Goal: Task Accomplishment & Management: Use online tool/utility

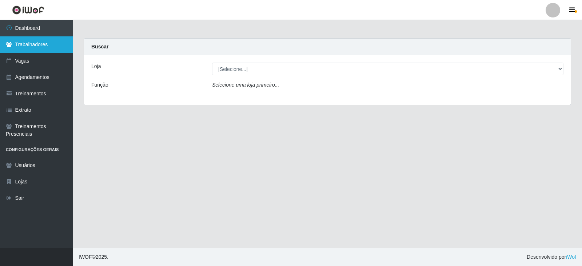
click at [24, 47] on link "Trabalhadores" at bounding box center [36, 44] width 73 height 16
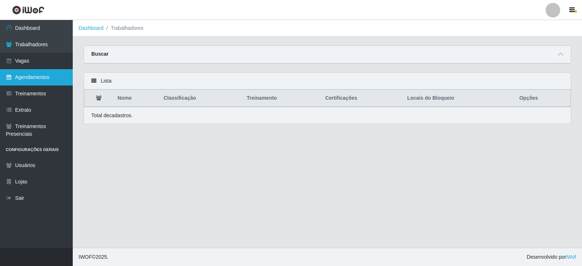
click at [28, 77] on link "Agendamentos" at bounding box center [36, 77] width 73 height 16
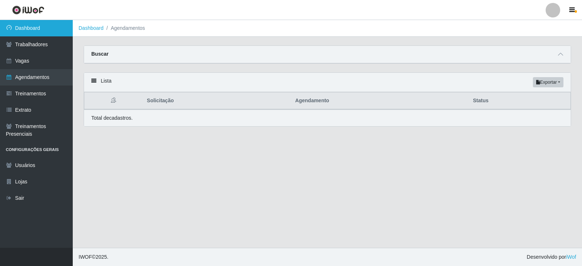
click at [38, 29] on link "Dashboard" at bounding box center [36, 28] width 73 height 16
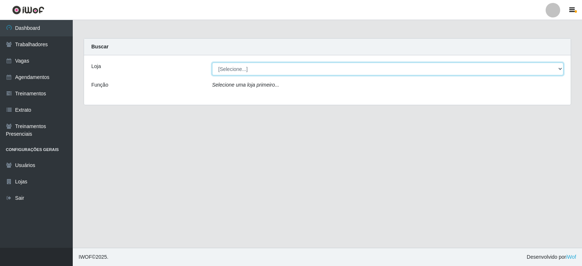
click at [283, 69] on select "[Selecione...] SuperFácil Atacado - Alto de São Manoel SuperFácil Atacado - Ema…" at bounding box center [387, 69] width 351 height 13
select select "540"
click at [212, 63] on select "[Selecione...] SuperFácil Atacado - Alto de São Manoel SuperFácil Atacado - Ema…" at bounding box center [387, 69] width 351 height 13
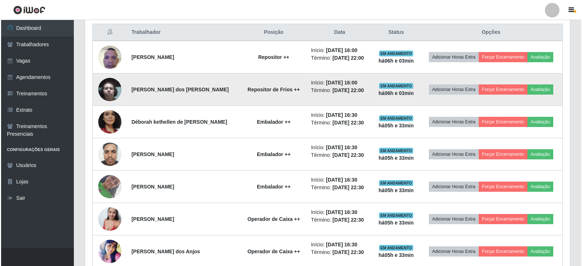
scroll to position [255, 0]
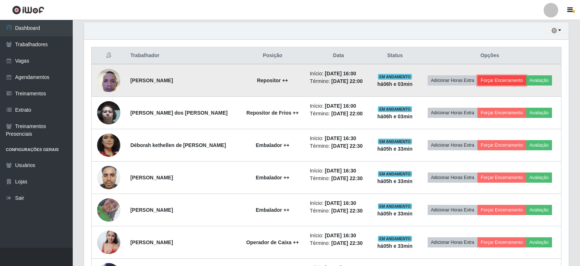
click at [499, 80] on button "Forçar Encerramento" at bounding box center [502, 80] width 49 height 10
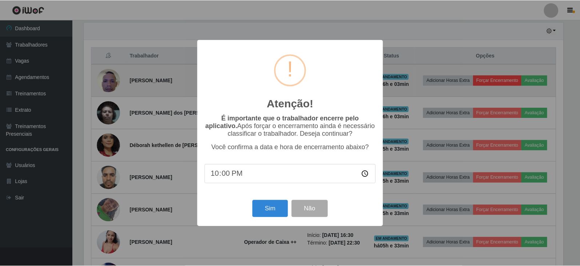
scroll to position [151, 481]
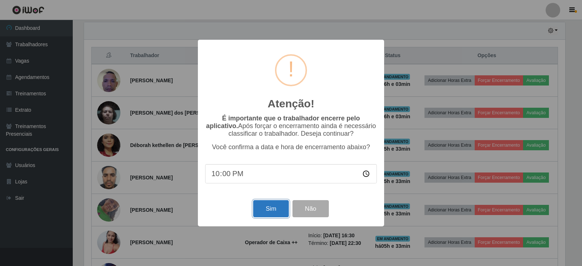
click at [261, 212] on button "Sim" at bounding box center [270, 208] width 35 height 17
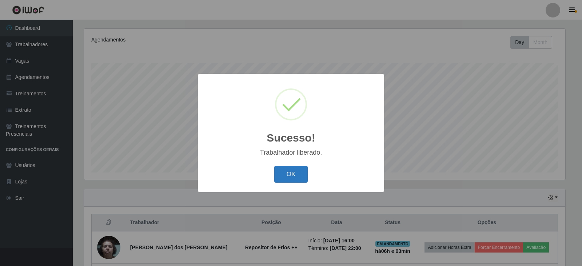
click at [282, 175] on button "OK" at bounding box center [291, 174] width 34 height 17
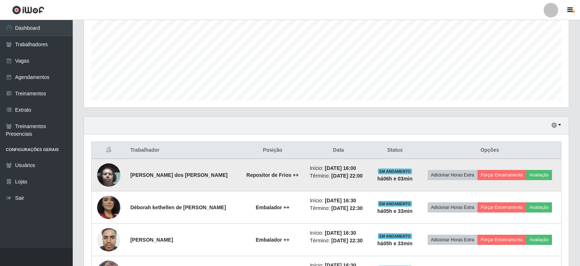
scroll to position [160, 0]
click at [512, 174] on button "Forçar Encerramento" at bounding box center [502, 175] width 49 height 10
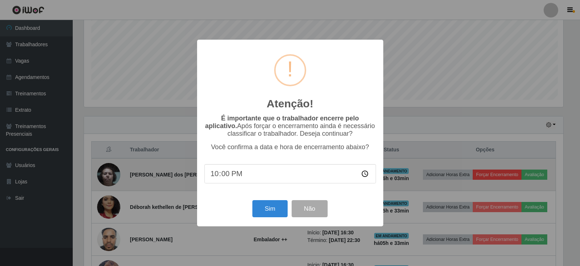
scroll to position [151, 481]
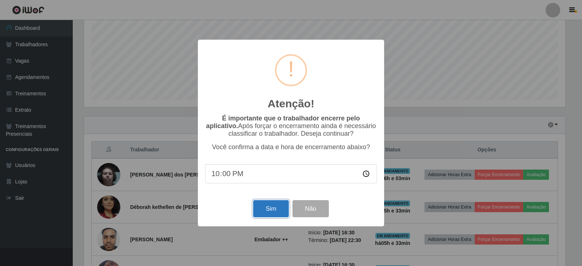
click at [263, 213] on button "Sim" at bounding box center [270, 208] width 35 height 17
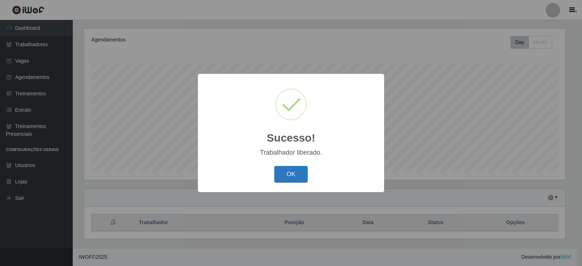
click at [292, 175] on button "OK" at bounding box center [291, 174] width 34 height 17
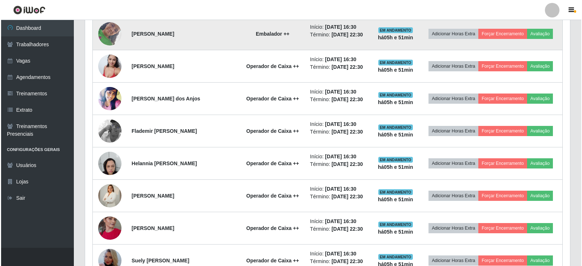
scroll to position [379, 0]
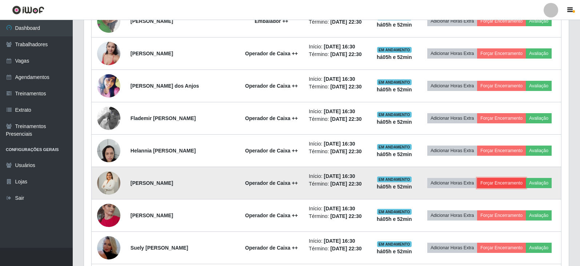
click at [509, 183] on button "Forçar Encerramento" at bounding box center [501, 183] width 49 height 10
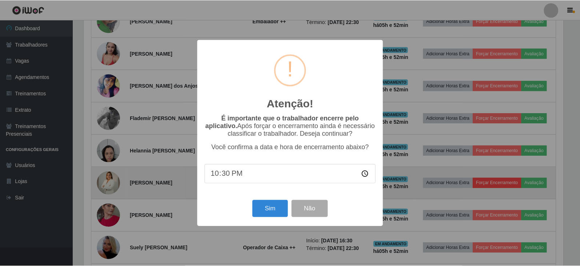
scroll to position [151, 481]
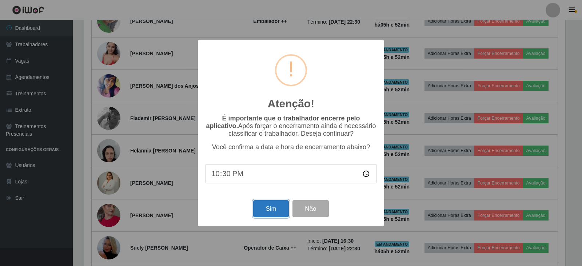
click at [269, 212] on button "Sim" at bounding box center [270, 208] width 35 height 17
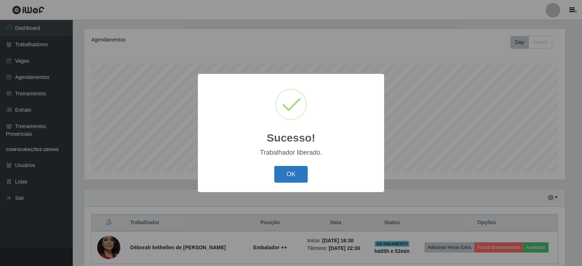
click at [289, 173] on button "OK" at bounding box center [291, 174] width 34 height 17
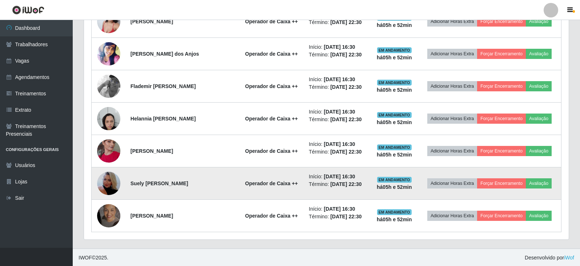
scroll to position [411, 0]
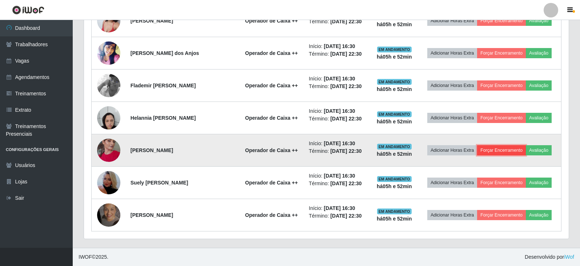
click at [501, 151] on button "Forçar Encerramento" at bounding box center [501, 150] width 49 height 10
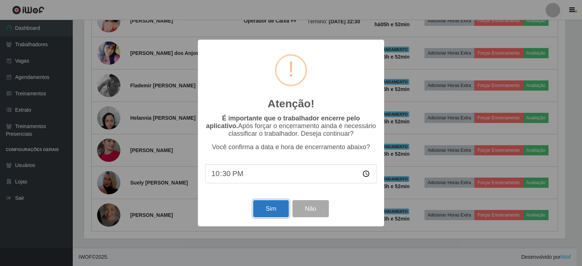
click at [270, 210] on button "Sim" at bounding box center [270, 208] width 35 height 17
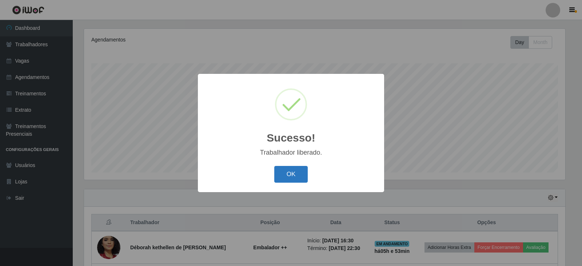
click at [292, 176] on button "OK" at bounding box center [291, 174] width 34 height 17
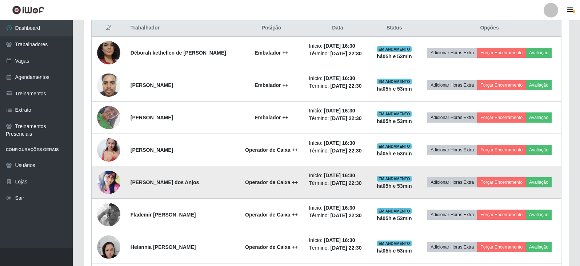
scroll to position [233, 0]
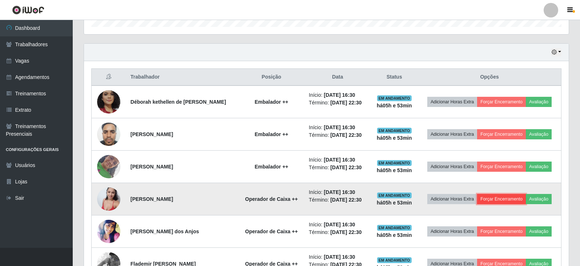
click at [509, 197] on button "Forçar Encerramento" at bounding box center [501, 199] width 49 height 10
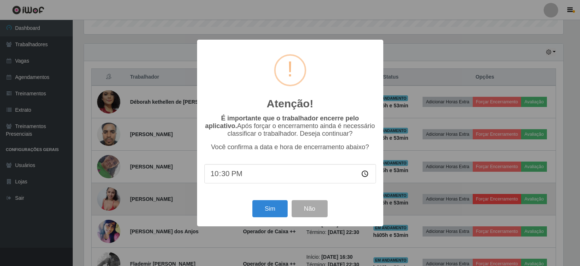
scroll to position [151, 481]
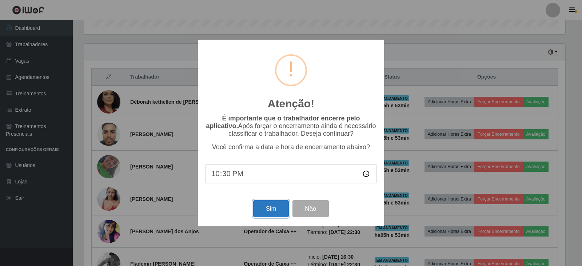
click at [265, 209] on button "Sim" at bounding box center [270, 208] width 35 height 17
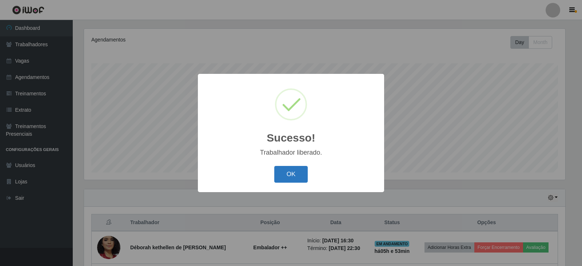
click at [292, 176] on button "OK" at bounding box center [291, 174] width 34 height 17
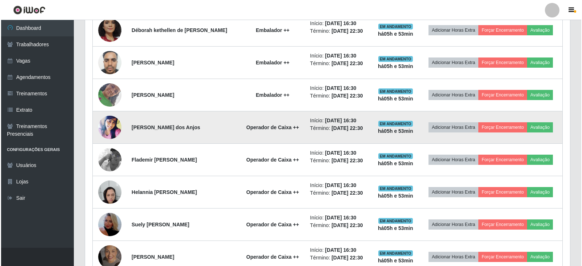
scroll to position [233, 0]
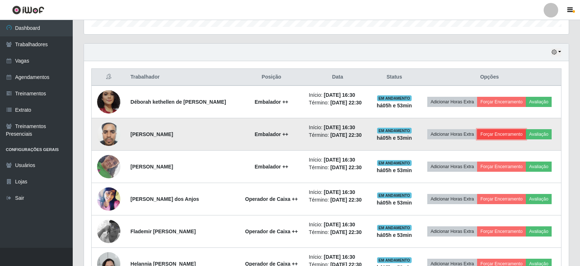
click at [501, 134] on button "Forçar Encerramento" at bounding box center [501, 134] width 49 height 10
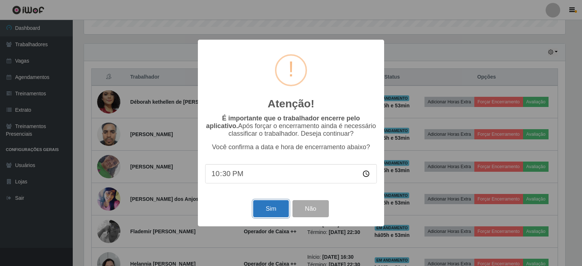
click at [275, 212] on button "Sim" at bounding box center [270, 208] width 35 height 17
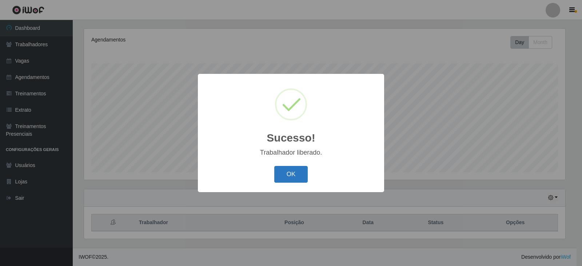
click at [285, 172] on button "OK" at bounding box center [291, 174] width 34 height 17
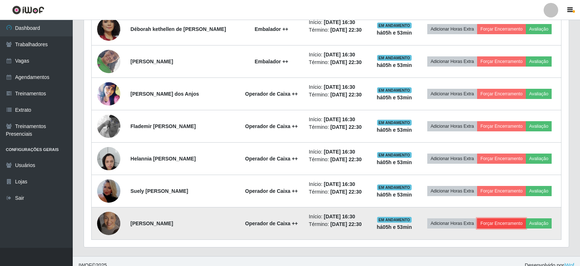
click at [512, 224] on button "Forçar Encerramento" at bounding box center [501, 223] width 49 height 10
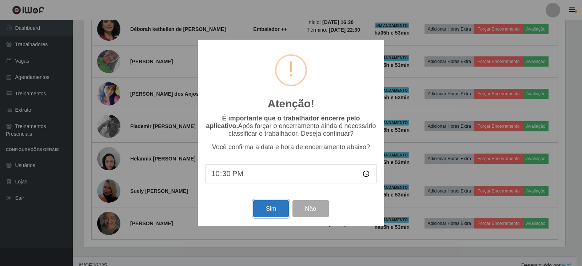
click at [263, 206] on button "Sim" at bounding box center [270, 208] width 35 height 17
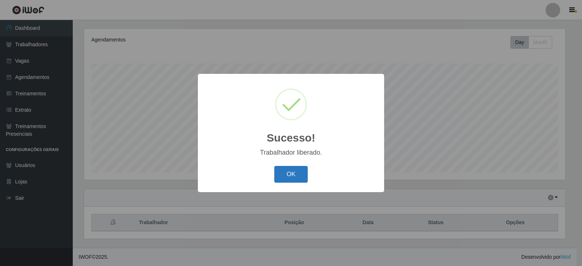
click at [291, 172] on button "OK" at bounding box center [291, 174] width 34 height 17
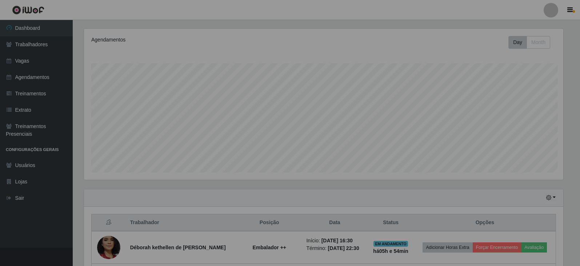
scroll to position [363666, 363332]
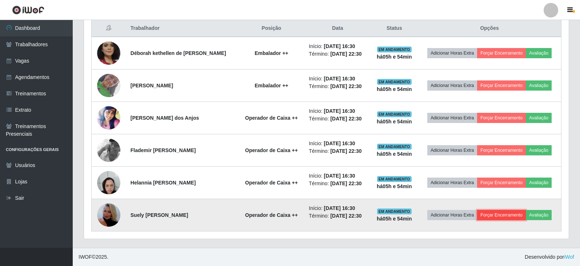
click at [505, 215] on button "Forçar Encerramento" at bounding box center [501, 215] width 49 height 10
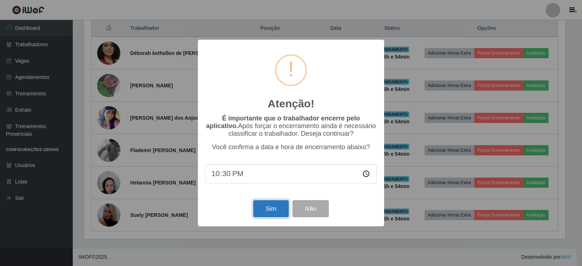
click at [274, 211] on button "Sim" at bounding box center [270, 208] width 35 height 17
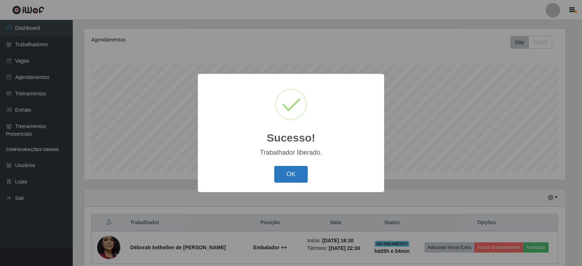
click at [286, 173] on button "OK" at bounding box center [291, 174] width 34 height 17
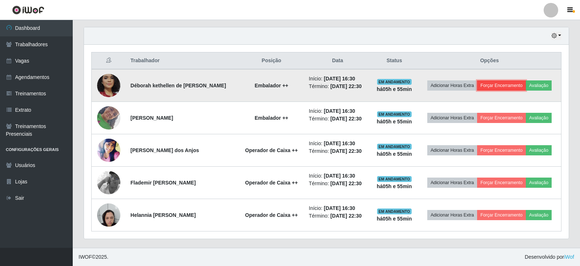
click at [507, 85] on button "Forçar Encerramento" at bounding box center [501, 85] width 49 height 10
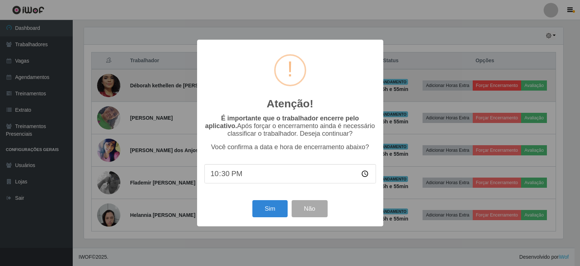
scroll to position [151, 481]
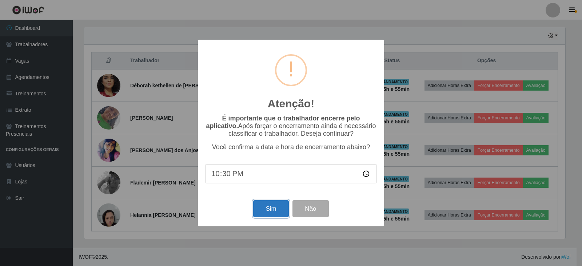
click at [277, 211] on button "Sim" at bounding box center [270, 208] width 35 height 17
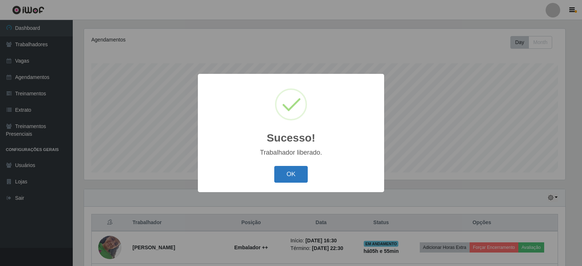
click at [299, 174] on button "OK" at bounding box center [291, 174] width 34 height 17
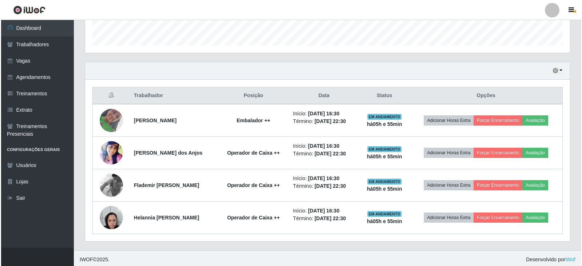
scroll to position [217, 0]
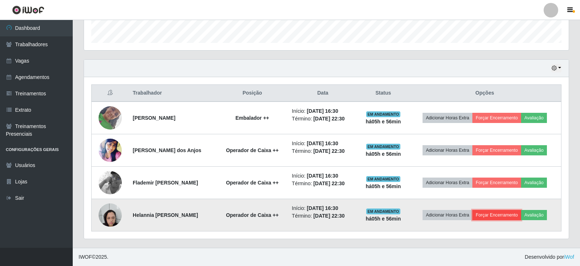
click at [508, 216] on button "Forçar Encerramento" at bounding box center [497, 215] width 49 height 10
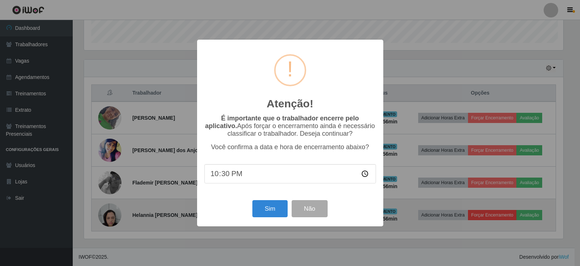
scroll to position [151, 481]
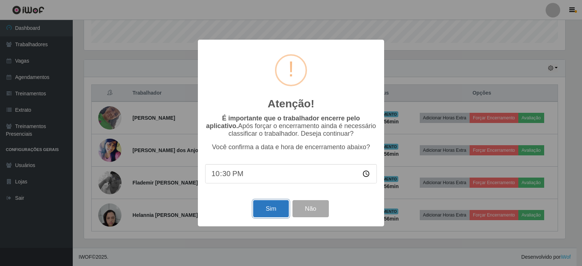
click at [264, 207] on button "Sim" at bounding box center [270, 208] width 35 height 17
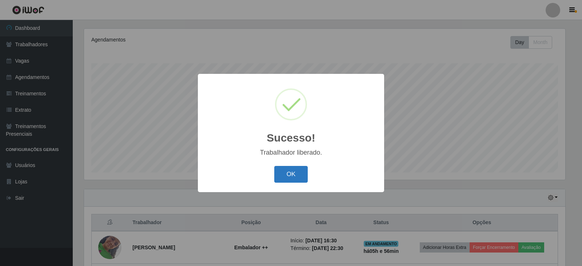
click at [293, 172] on button "OK" at bounding box center [291, 174] width 34 height 17
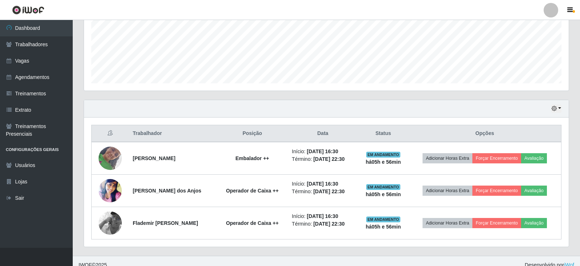
scroll to position [185, 0]
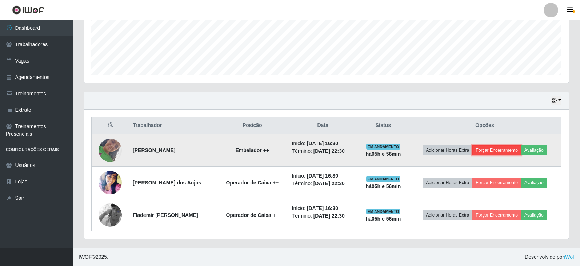
click at [504, 148] on button "Forçar Encerramento" at bounding box center [497, 150] width 49 height 10
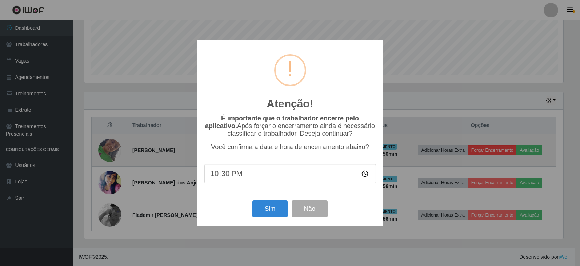
scroll to position [151, 481]
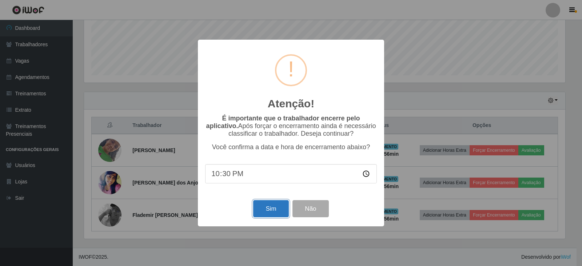
click at [263, 208] on button "Sim" at bounding box center [270, 208] width 35 height 17
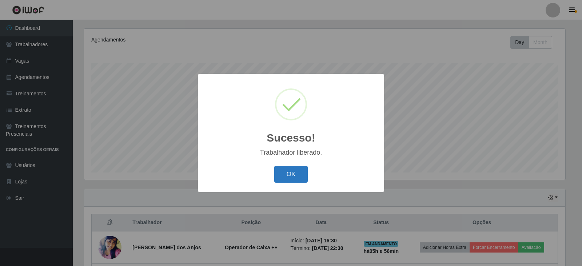
click at [294, 174] on button "OK" at bounding box center [291, 174] width 34 height 17
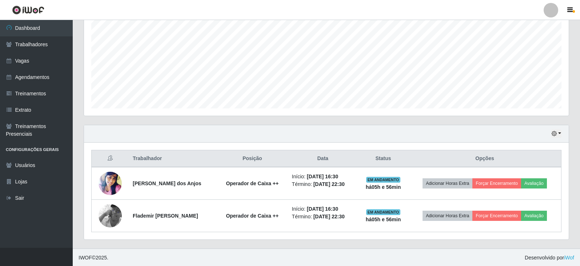
scroll to position [152, 0]
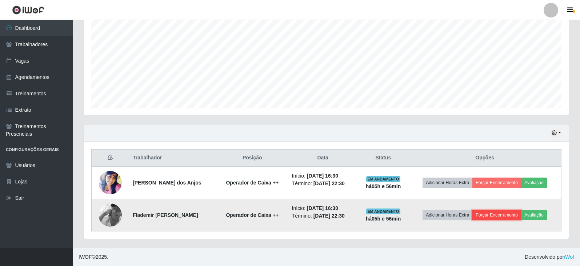
click at [489, 214] on button "Forçar Encerramento" at bounding box center [497, 215] width 49 height 10
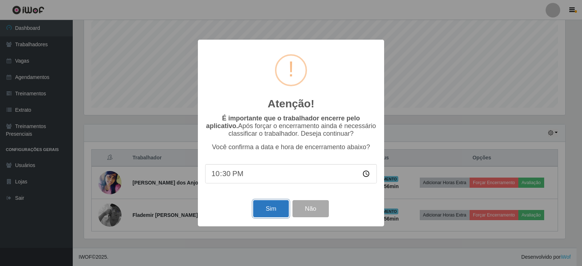
click at [274, 213] on button "Sim" at bounding box center [270, 208] width 35 height 17
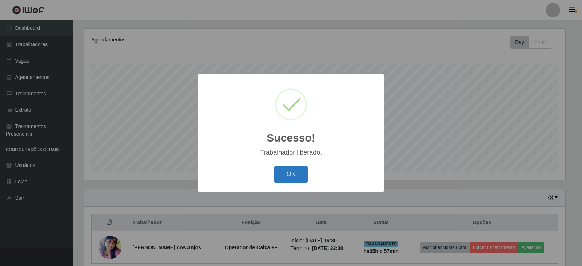
click at [292, 174] on button "OK" at bounding box center [291, 174] width 34 height 17
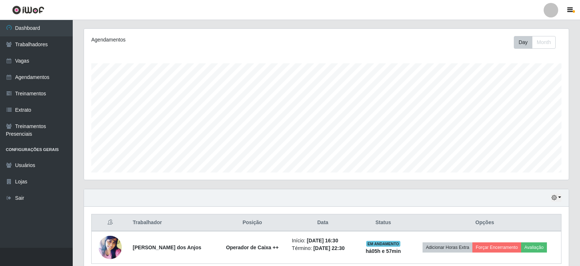
scroll to position [120, 0]
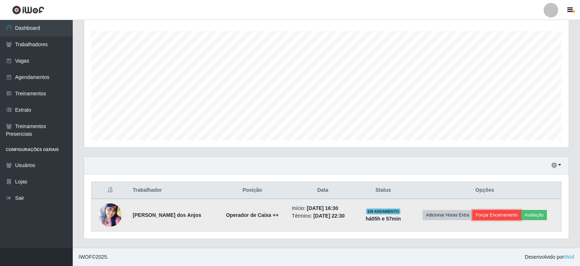
click at [501, 215] on button "Forçar Encerramento" at bounding box center [497, 215] width 49 height 10
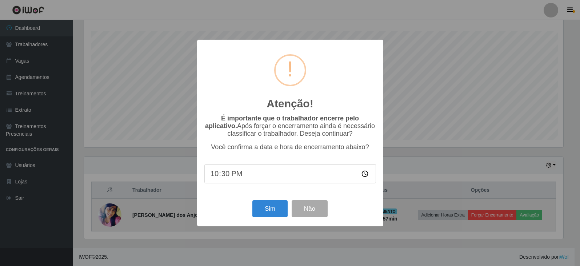
scroll to position [151, 481]
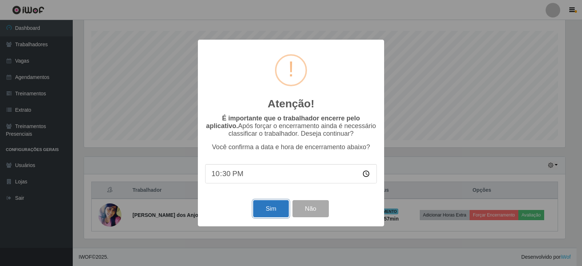
click at [264, 212] on button "Sim" at bounding box center [270, 208] width 35 height 17
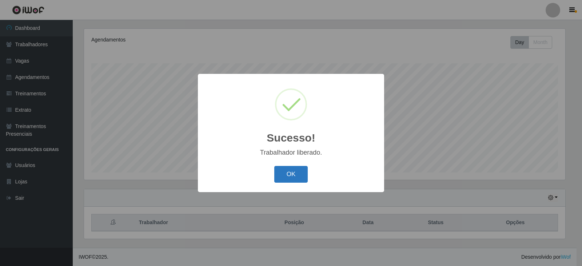
click at [297, 174] on button "OK" at bounding box center [291, 174] width 34 height 17
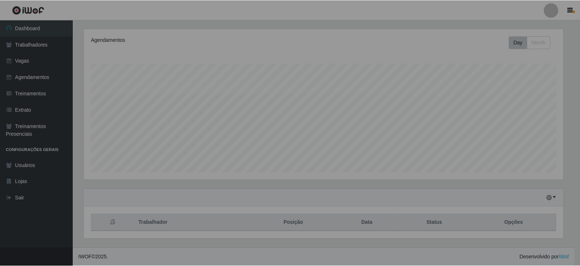
scroll to position [151, 485]
